Goal: Task Accomplishment & Management: Use online tool/utility

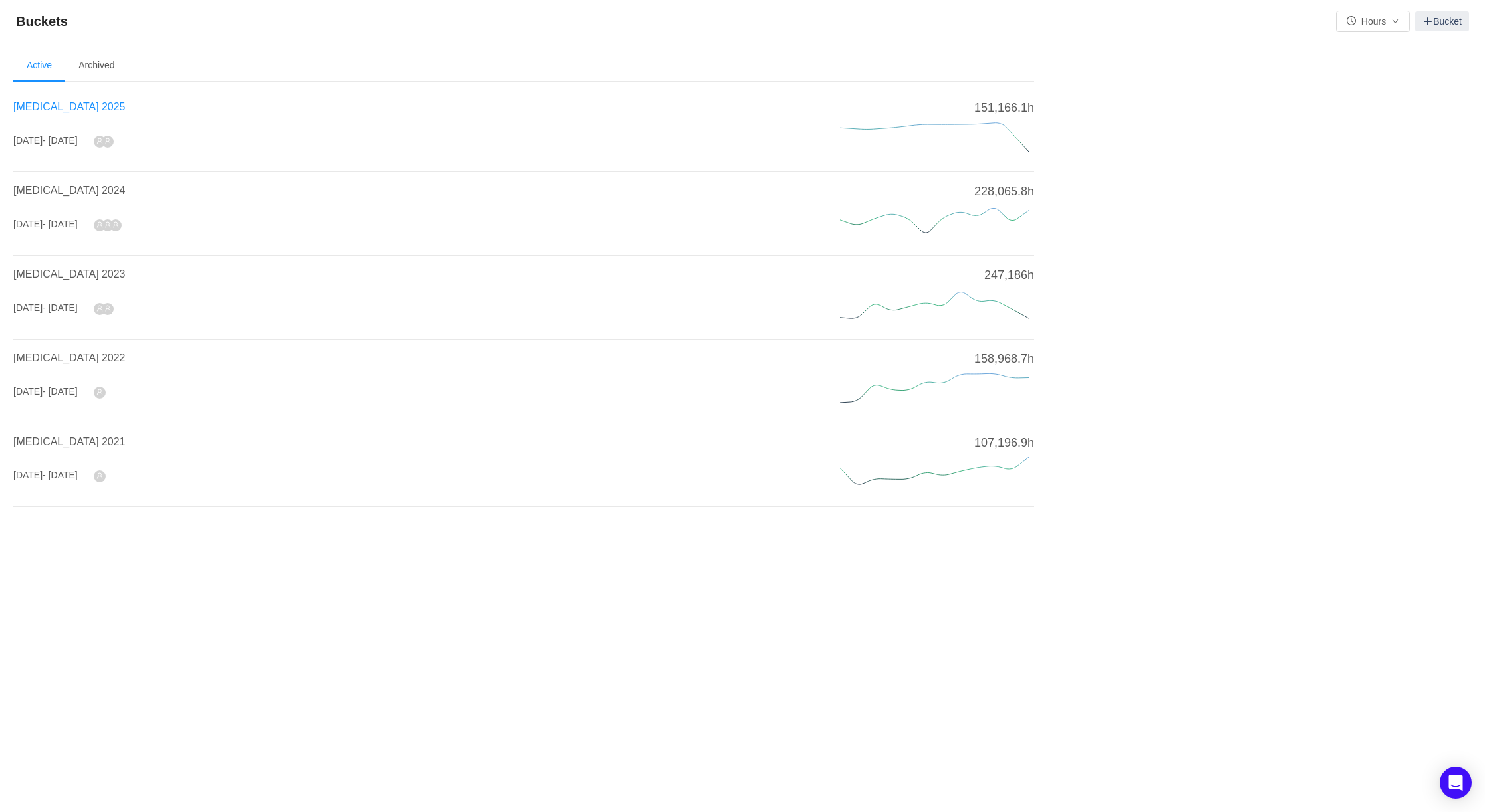
click at [52, 101] on span "[MEDICAL_DATA] 2025" at bounding box center [69, 106] width 111 height 11
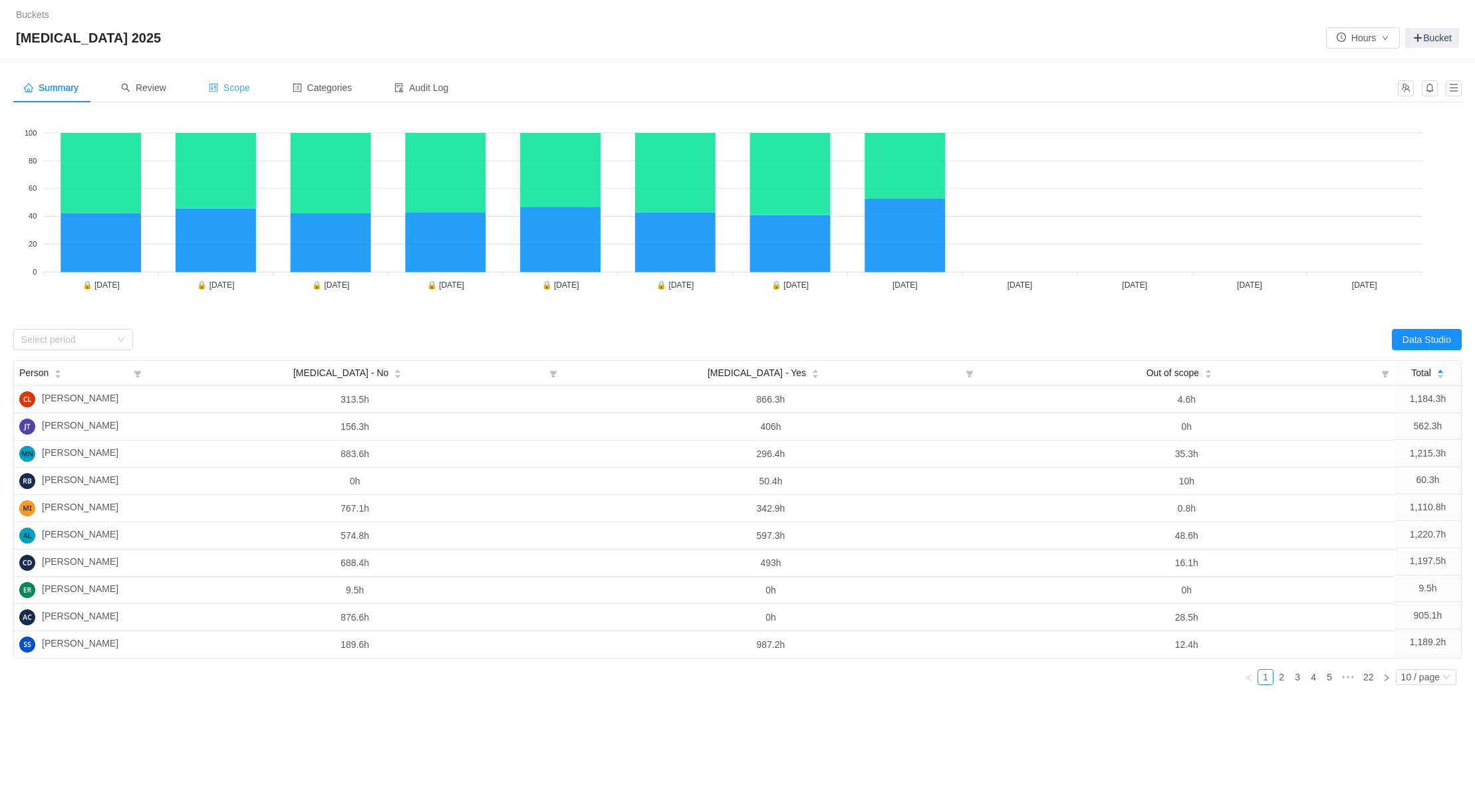
click at [236, 82] on span "Scope" at bounding box center [229, 87] width 41 height 10
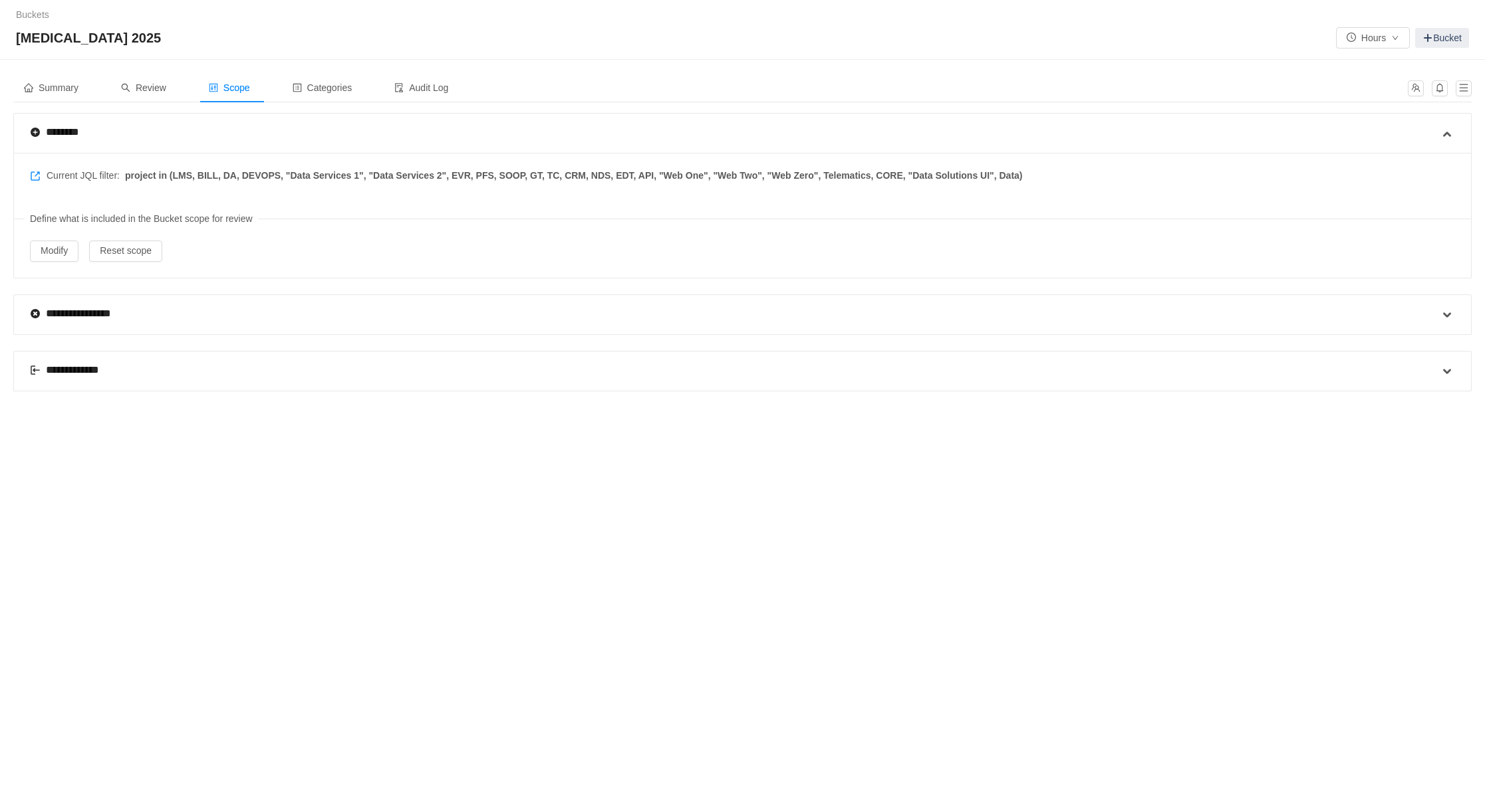
click at [66, 362] on div "**********" at bounding box center [72, 369] width 84 height 16
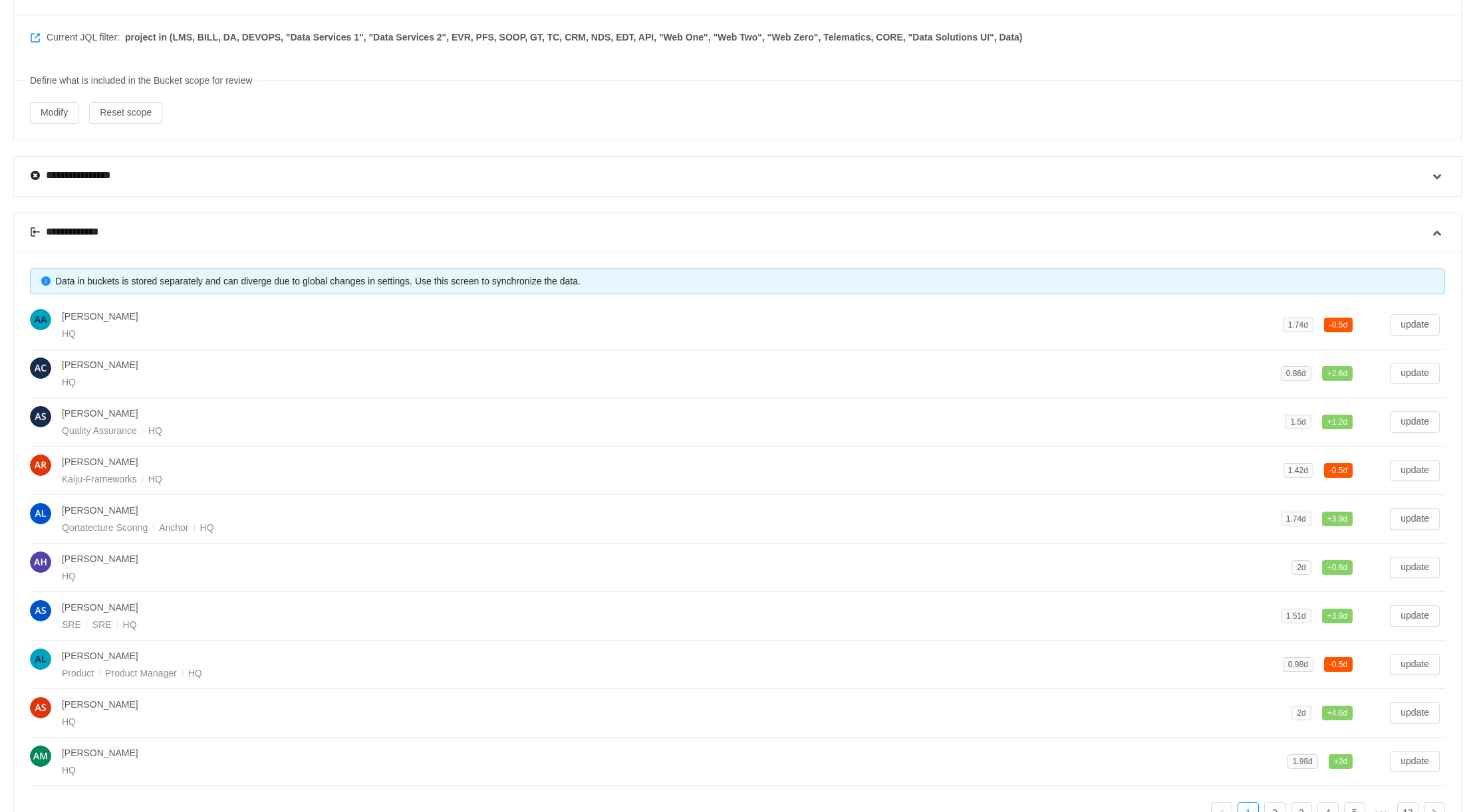
scroll to position [262, 0]
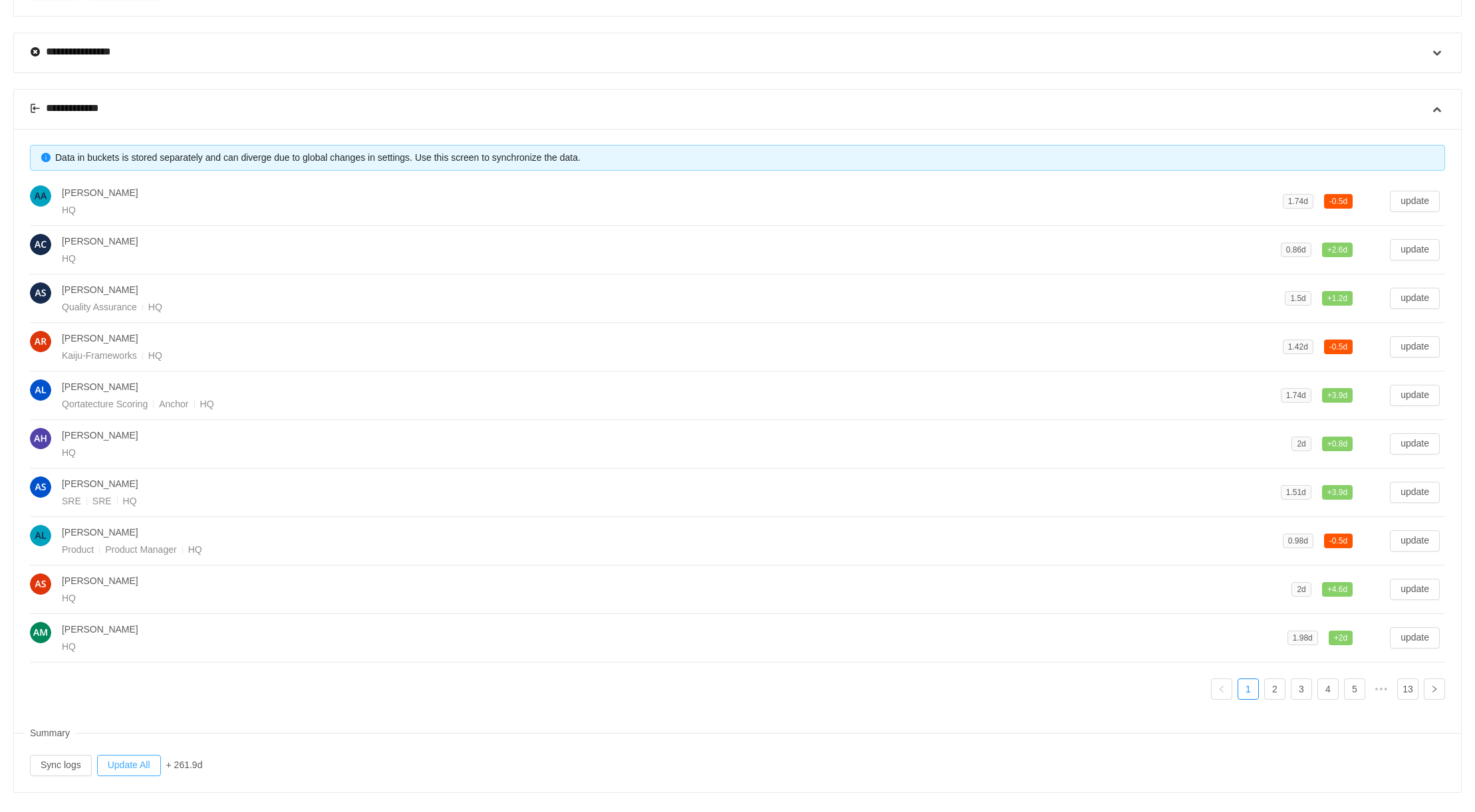
click at [129, 755] on button "Update All" at bounding box center [129, 766] width 64 height 21
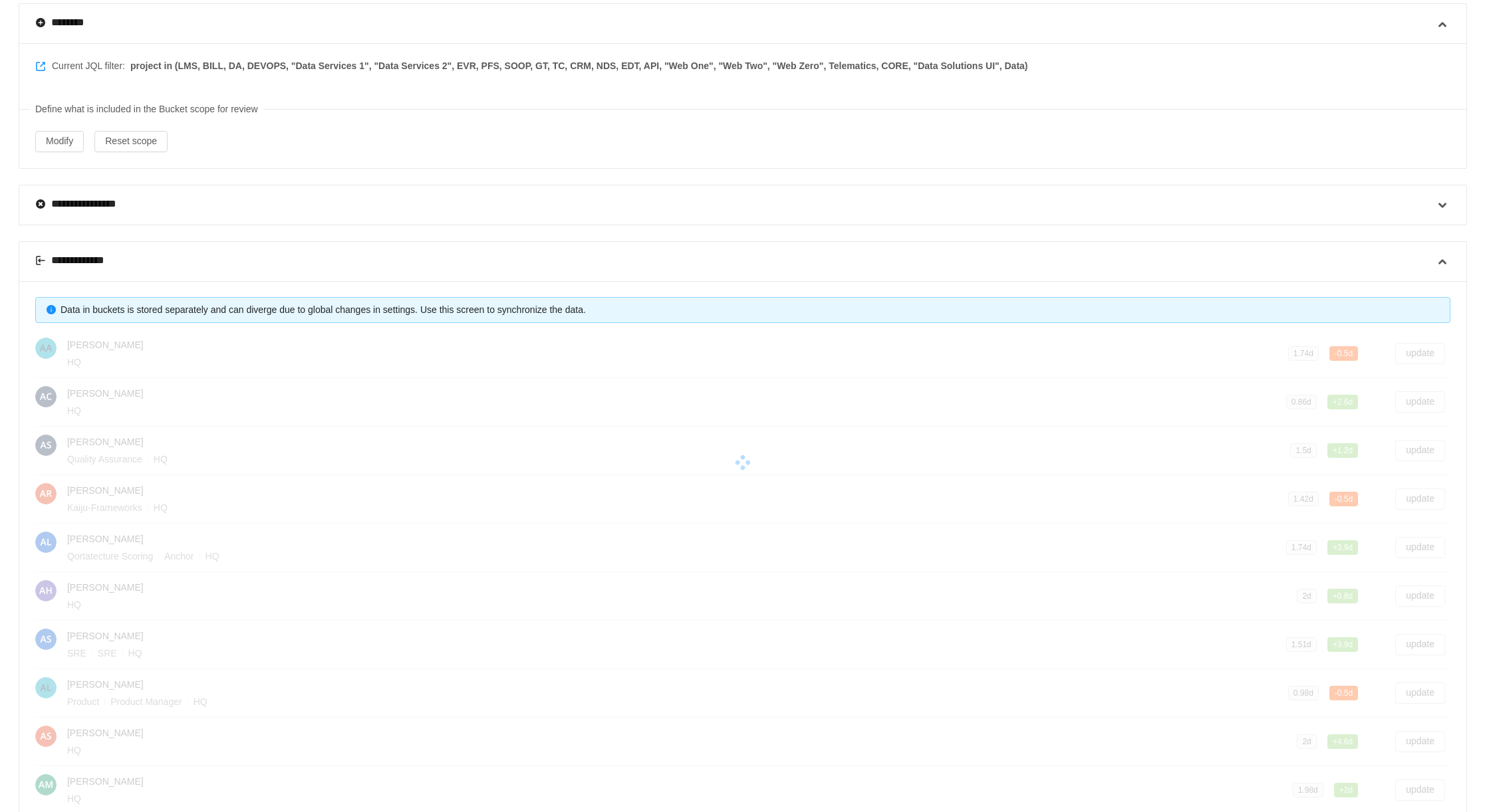
scroll to position [0, 0]
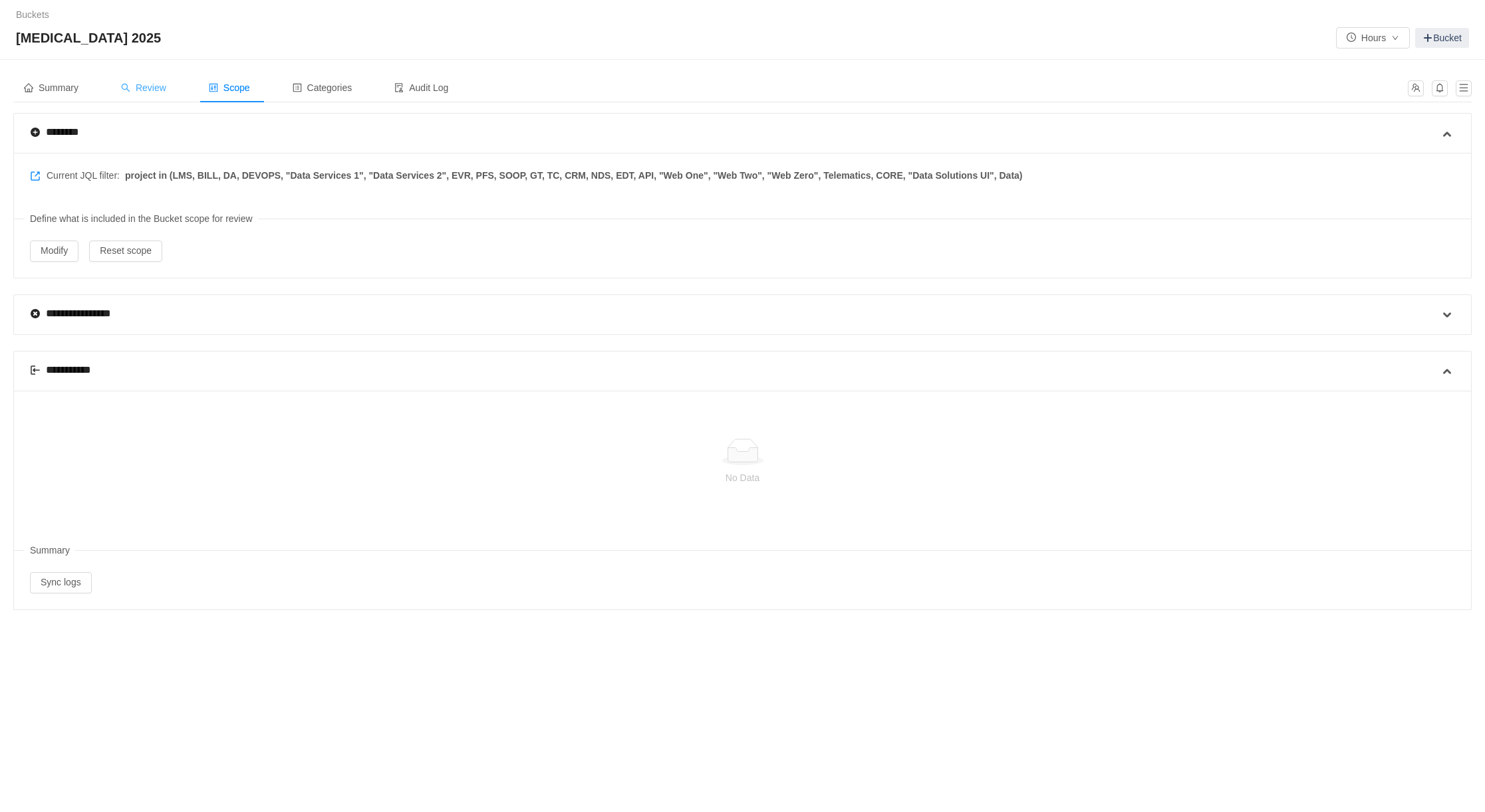
click at [147, 86] on span "Review" at bounding box center [144, 87] width 45 height 10
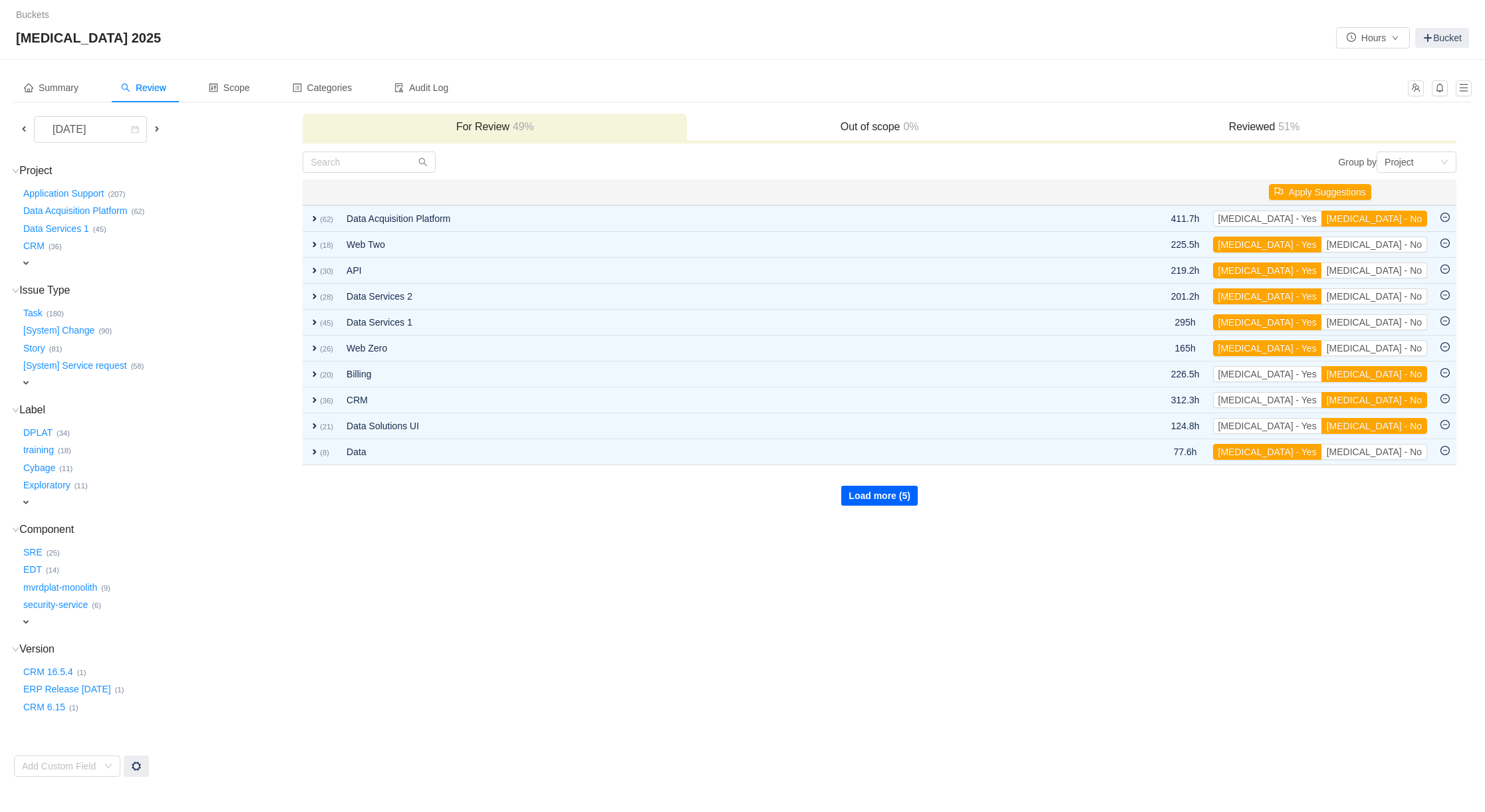
click at [869, 491] on button "Load more (5)" at bounding box center [879, 496] width 76 height 20
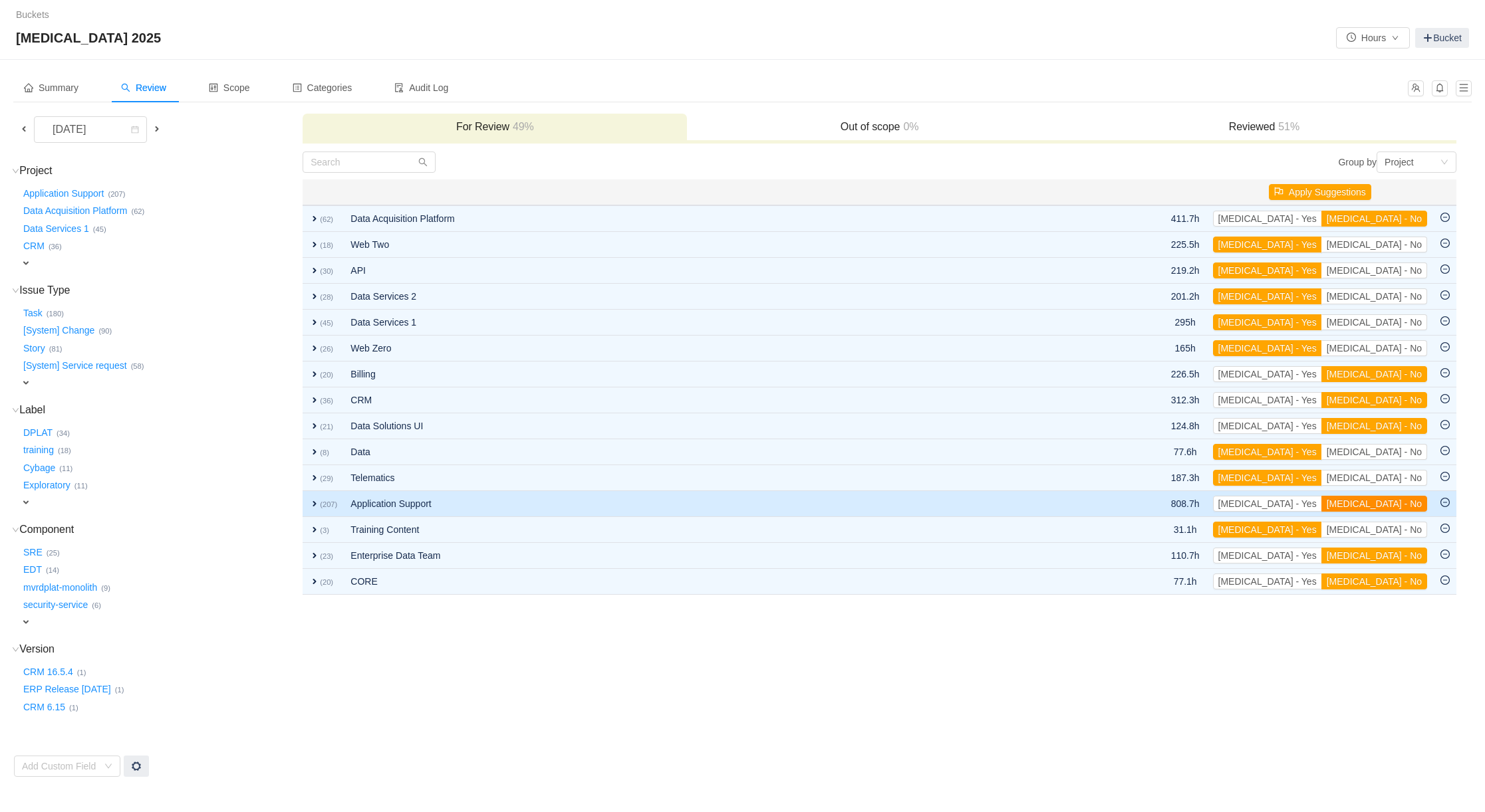
click at [1403, 496] on button "[MEDICAL_DATA] - No" at bounding box center [1374, 503] width 105 height 16
